Goal: Task Accomplishment & Management: Manage account settings

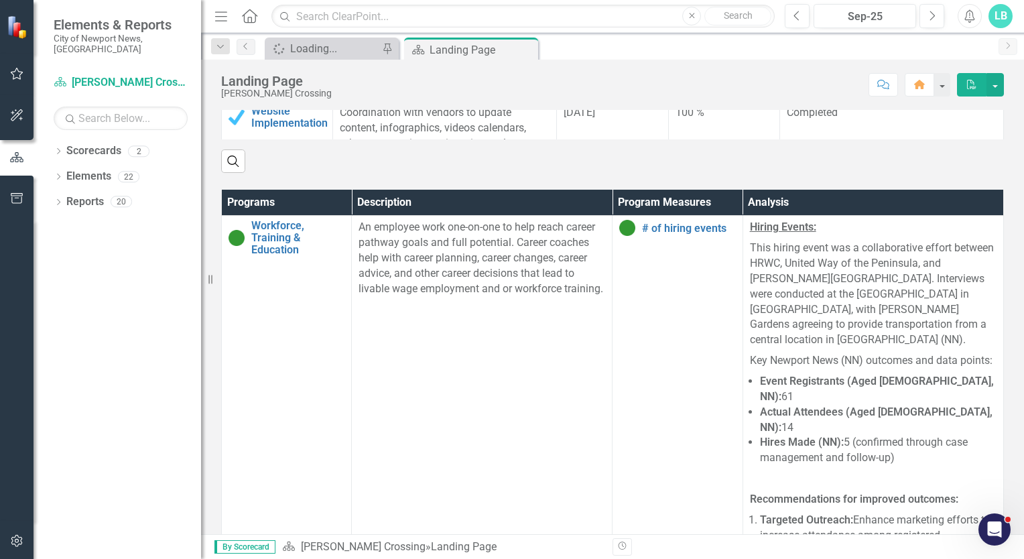
scroll to position [755, 0]
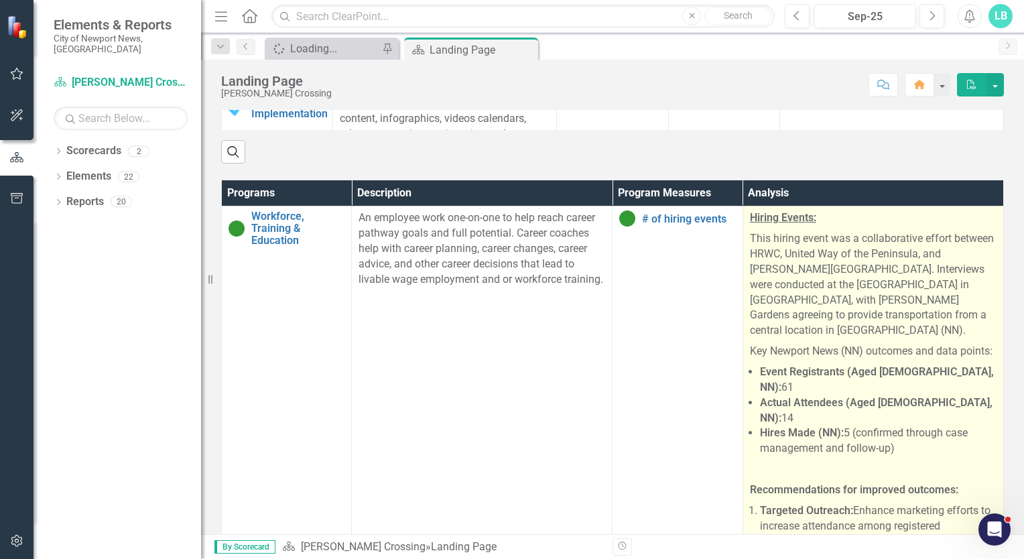
click at [930, 219] on p "Hiring Events:" at bounding box center [873, 219] width 247 height 18
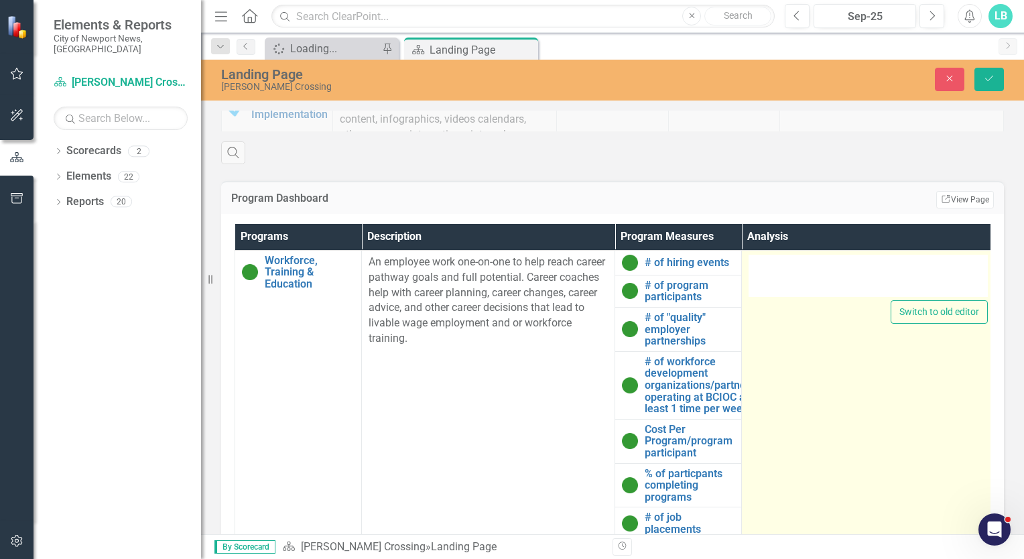
type textarea "<p><strong><u>Hiring Events:</u></strong></p> <p>This hiring event was a collab…"
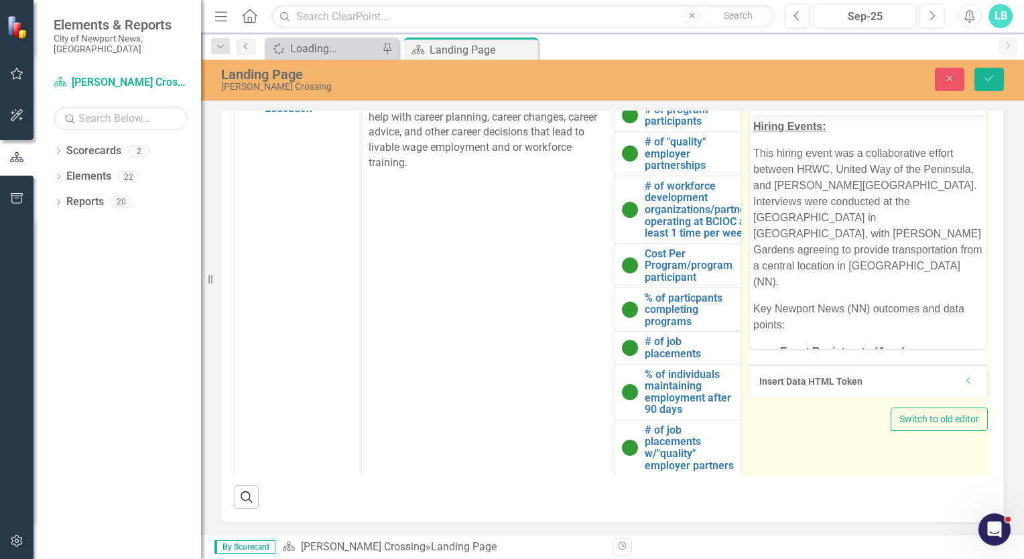
scroll to position [0, 0]
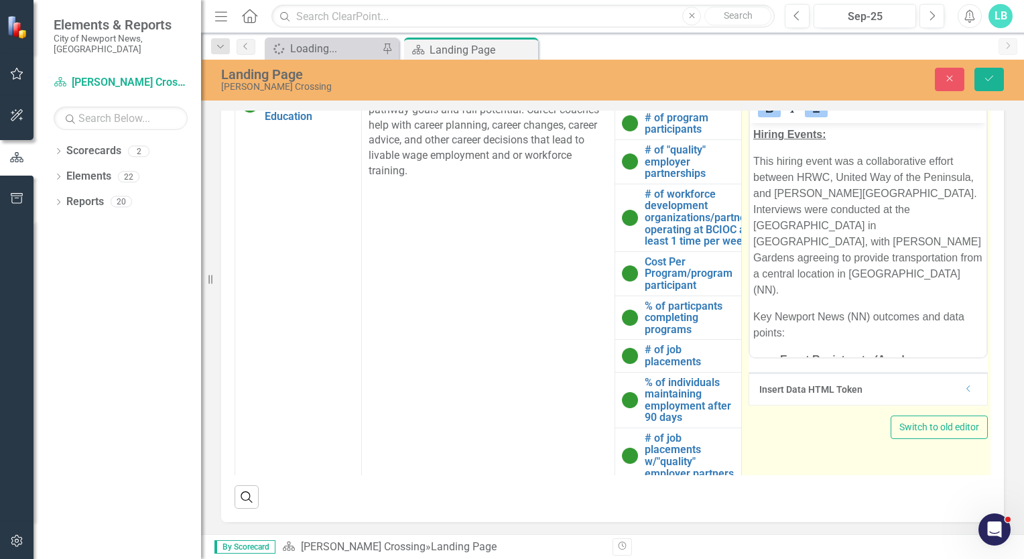
drag, startPoint x: 980, startPoint y: 400, endPoint x: 219, endPoint y: 218, distance: 782.1
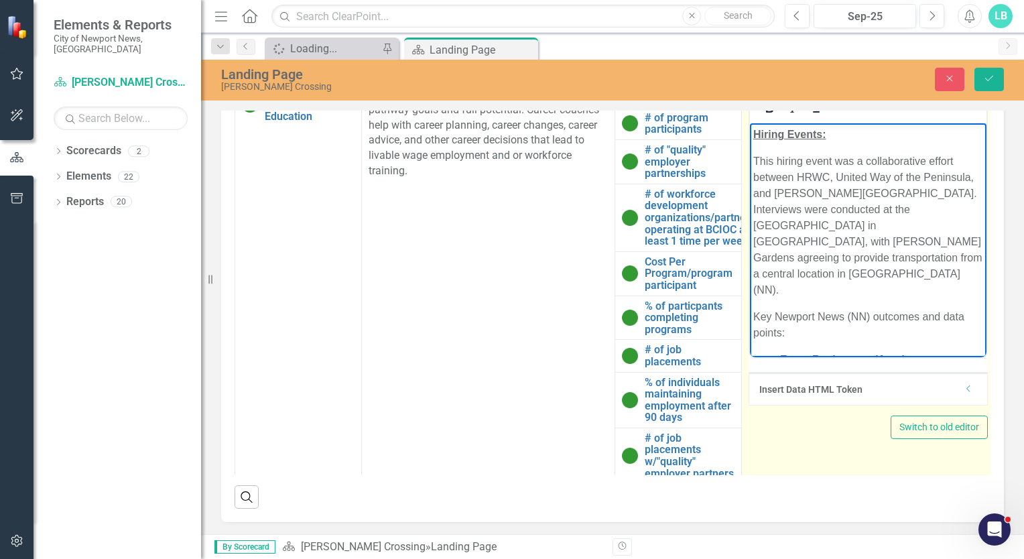
click at [862, 308] on p "Key Newport News (NN) outcomes and data points:" at bounding box center [868, 324] width 230 height 32
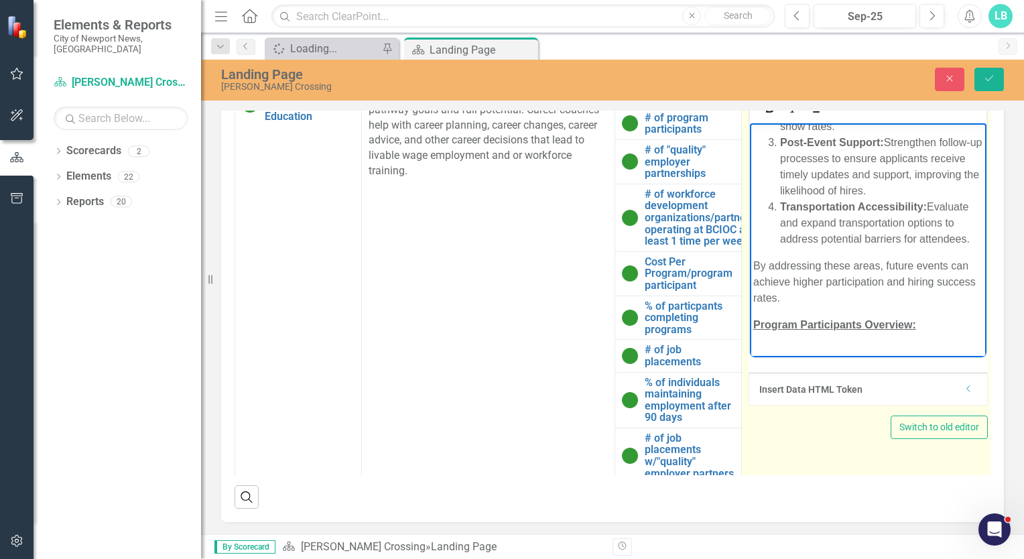
scroll to position [523, 0]
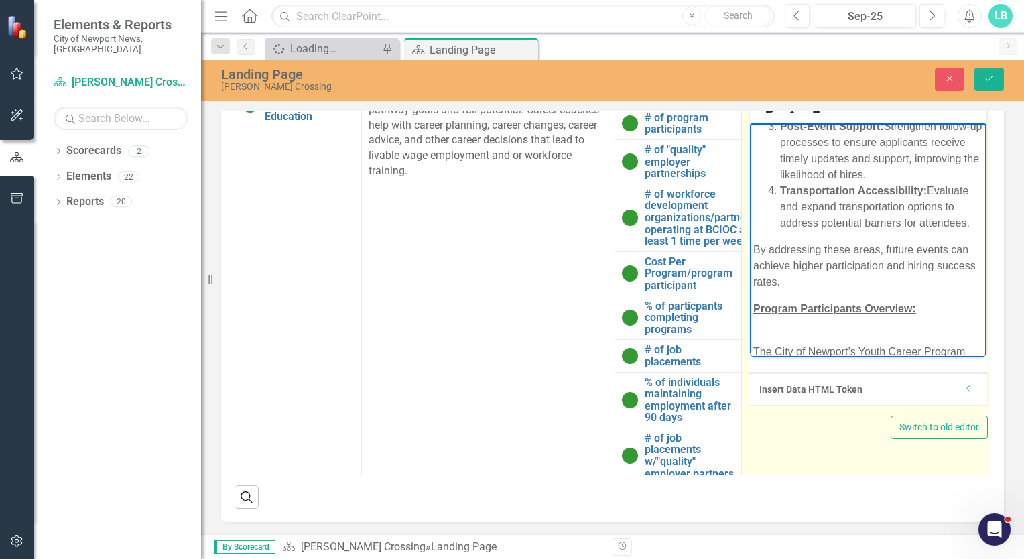
click at [855, 332] on p "The City of Newport’s Youth Career Program (YCP) focuses on engaging youth aged…" at bounding box center [868, 447] width 230 height 241
click at [863, 336] on p "The City of Newport of News Youth Career Program (YCP) focuses on engaging yout…" at bounding box center [868, 447] width 230 height 241
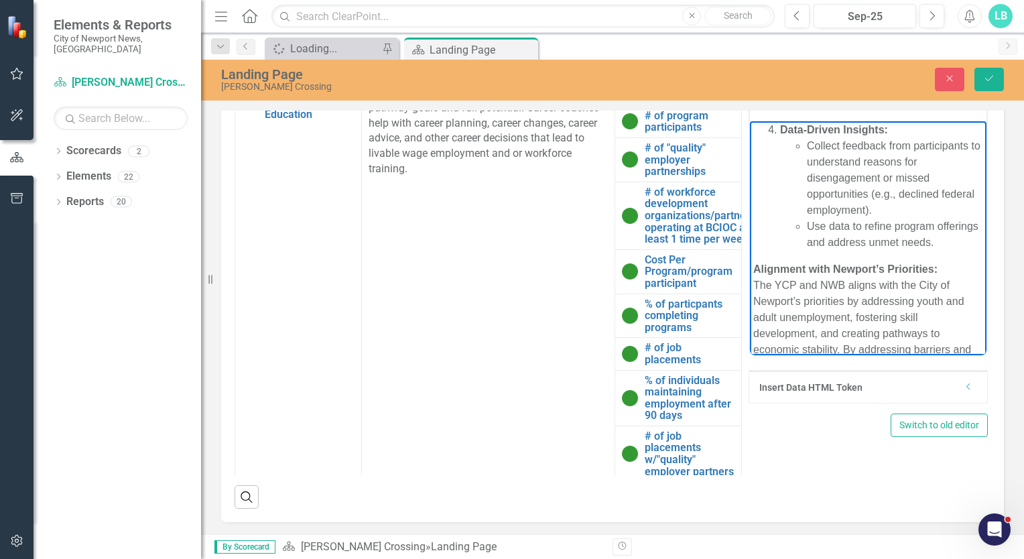
scroll to position [1820, 0]
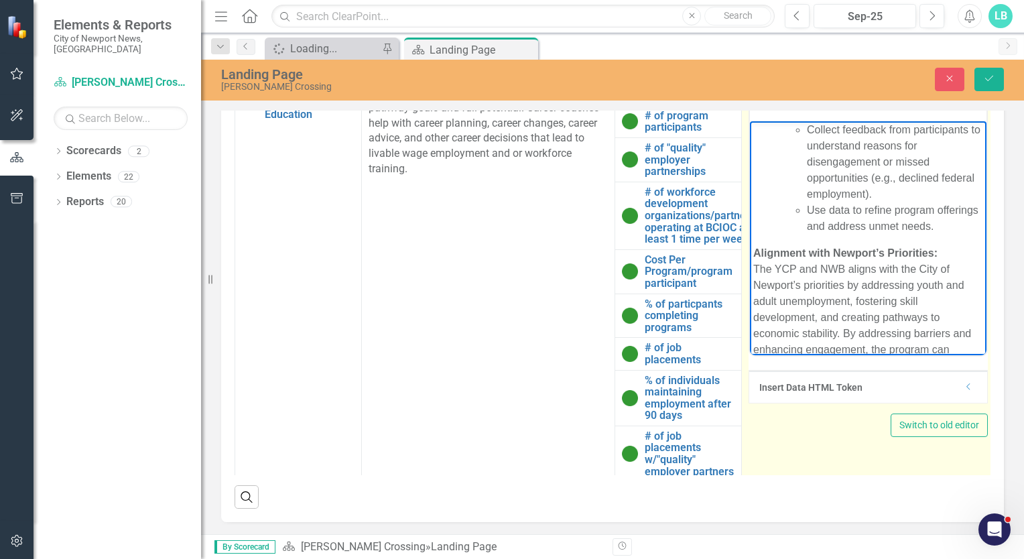
click at [801, 331] on p "Alignment with Newport’s Priorities: The YCP and NWB aligns with the City of Ne…" at bounding box center [868, 317] width 230 height 145
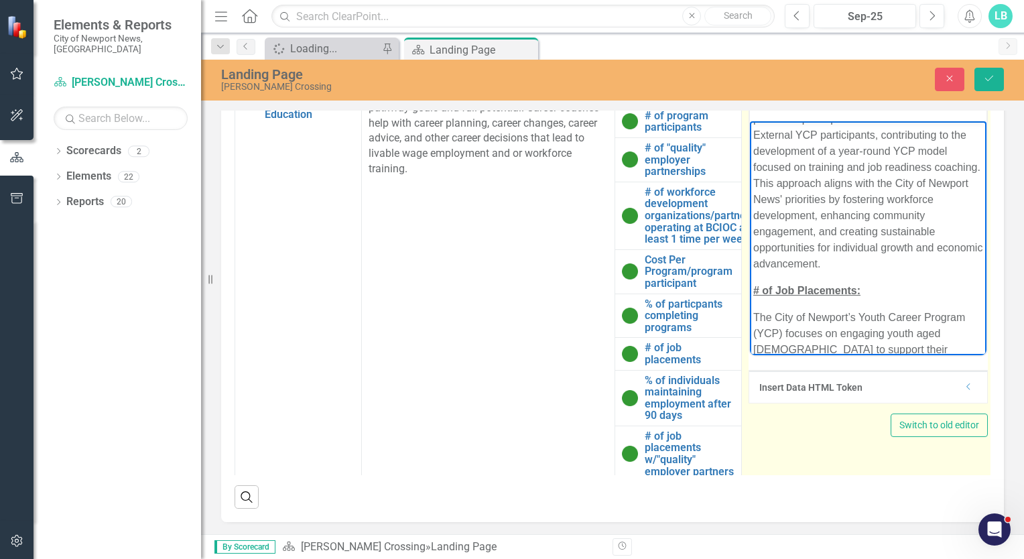
scroll to position [5761, 0]
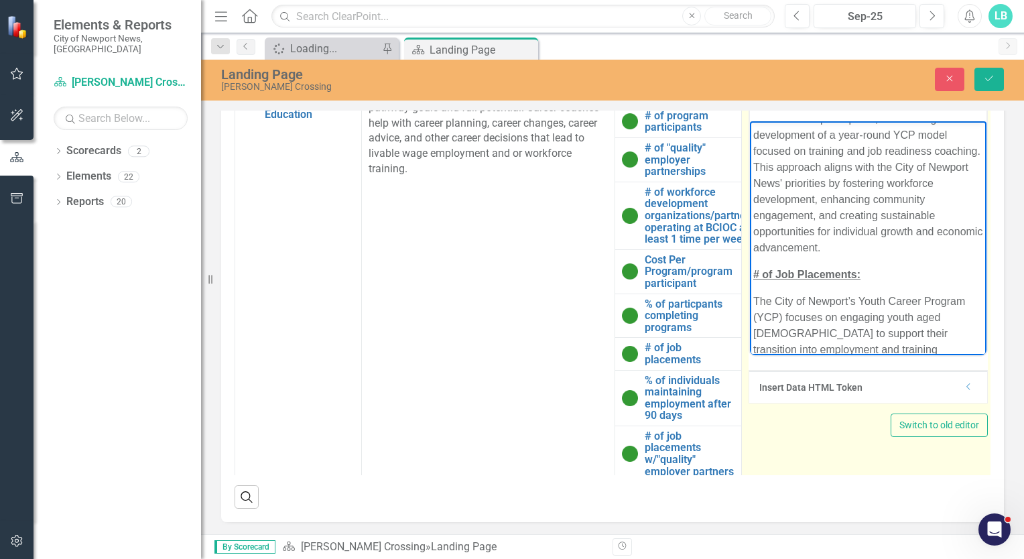
click at [854, 330] on p "The City of Newport’s Youth Career Program (YCP) focuses on engaging youth aged…" at bounding box center [868, 421] width 230 height 257
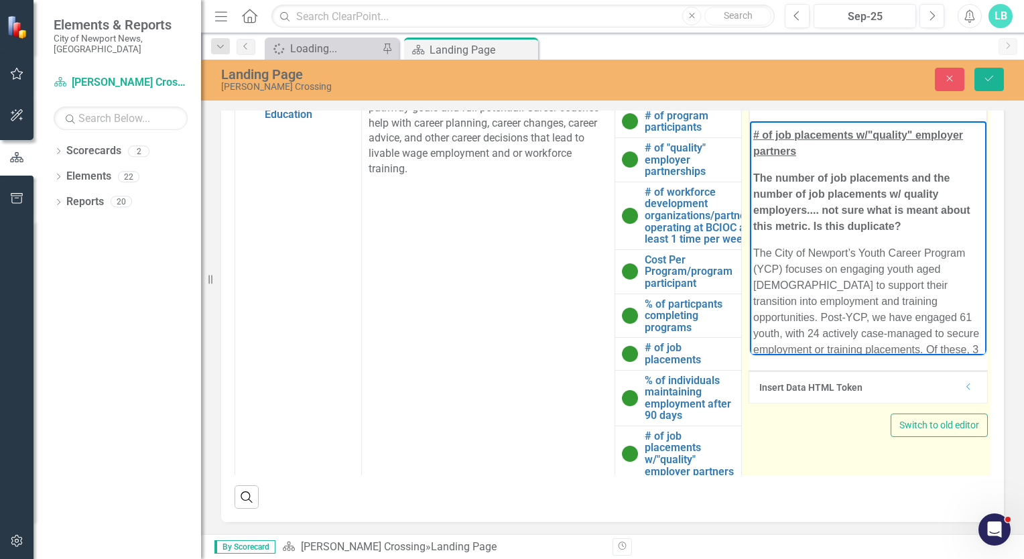
scroll to position [7161, 0]
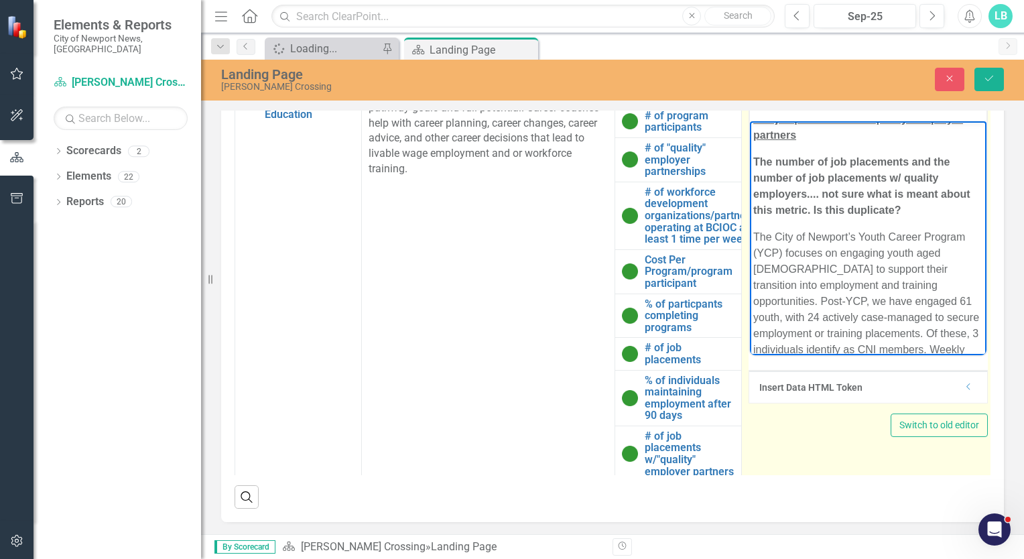
click at [857, 317] on p "The City of Newport’s Youth Career Program (YCP) focuses on engaging youth aged…" at bounding box center [868, 357] width 230 height 257
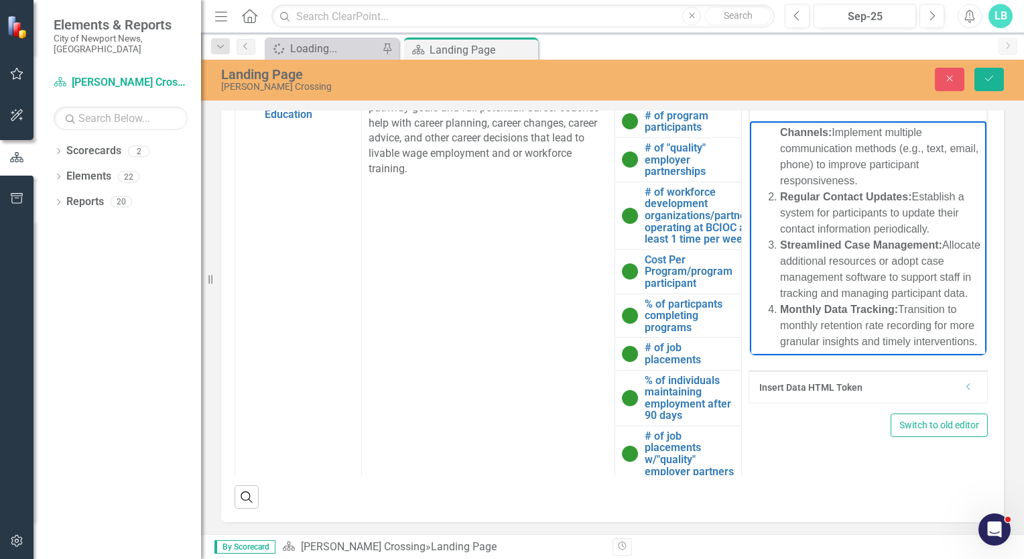
scroll to position [17, 0]
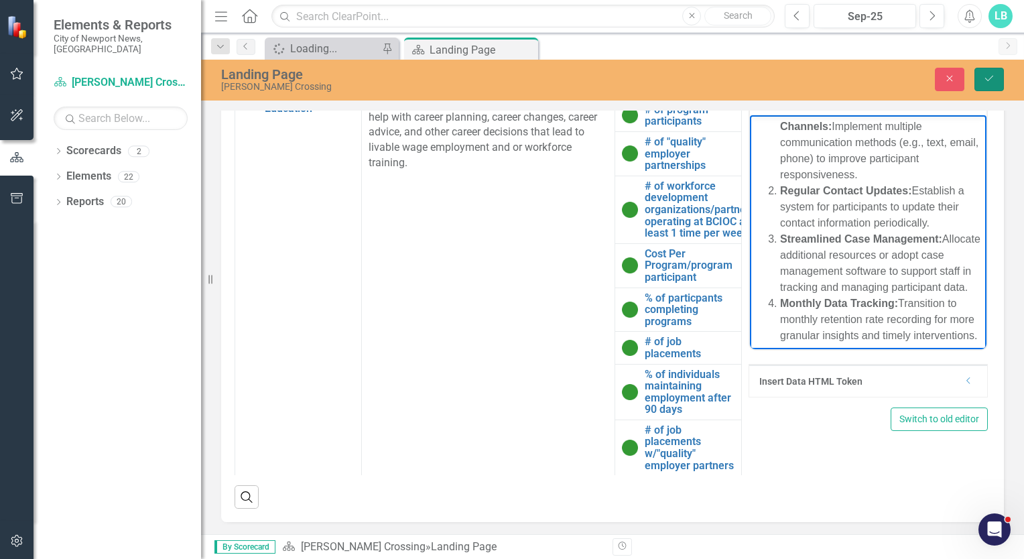
click at [990, 76] on icon "Save" at bounding box center [989, 78] width 12 height 9
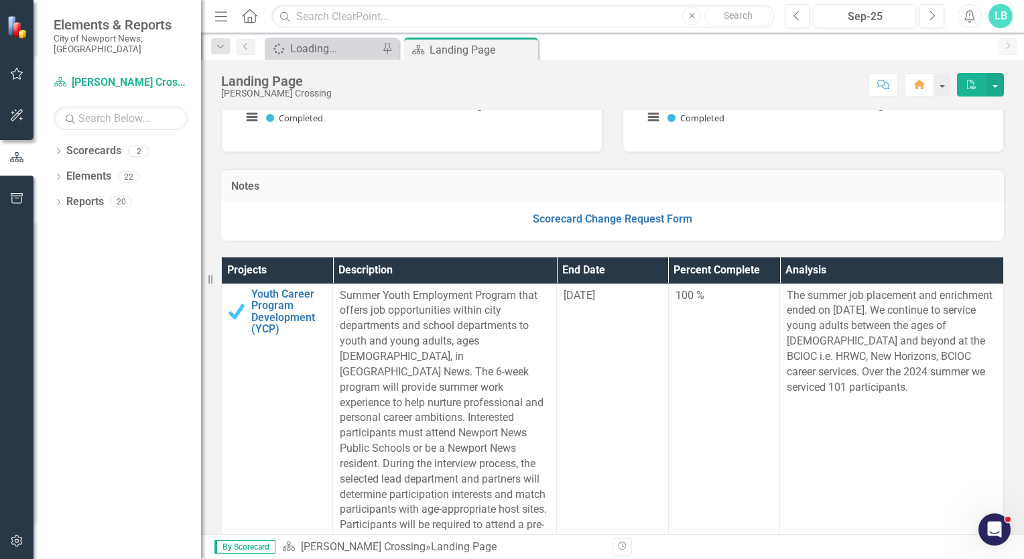
scroll to position [0, 0]
